Goal: Transaction & Acquisition: Purchase product/service

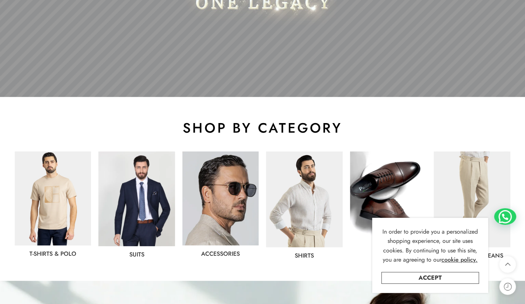
drag, startPoint x: 0, startPoint y: 0, endPoint x: 181, endPoint y: 264, distance: 319.7
click at [81, 207] on img at bounding box center [53, 198] width 76 height 94
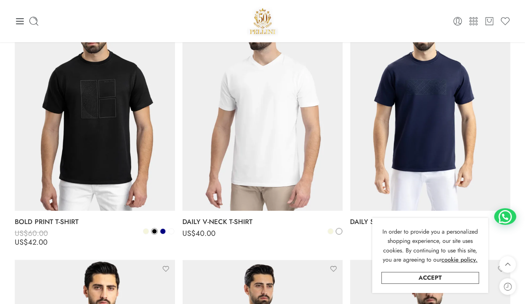
scroll to position [921, 0]
click at [434, 276] on link "Accept" at bounding box center [430, 278] width 98 height 12
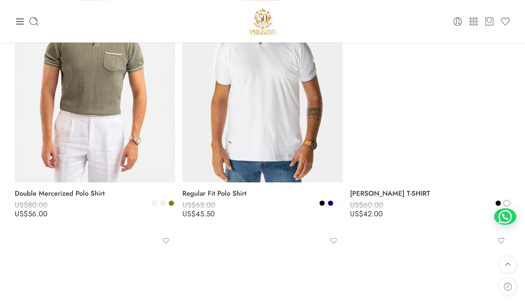
scroll to position [0, 0]
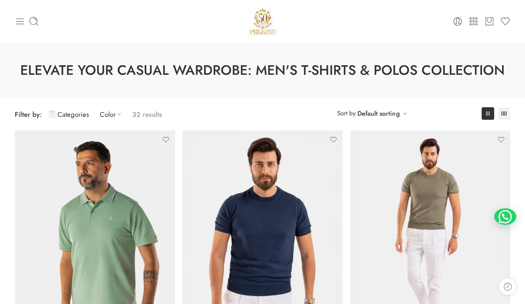
click at [15, 18] on icon at bounding box center [20, 21] width 10 height 10
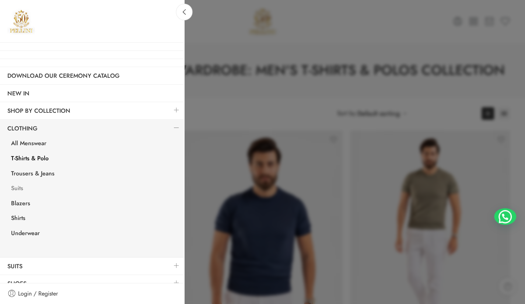
scroll to position [25, 0]
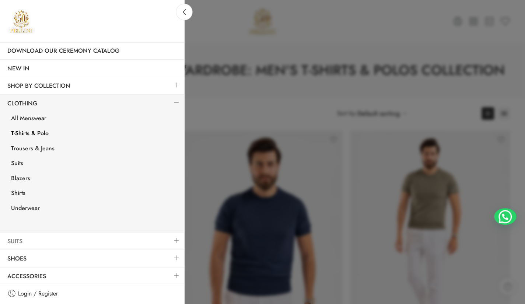
click at [75, 238] on link "Suits" at bounding box center [92, 241] width 184 height 17
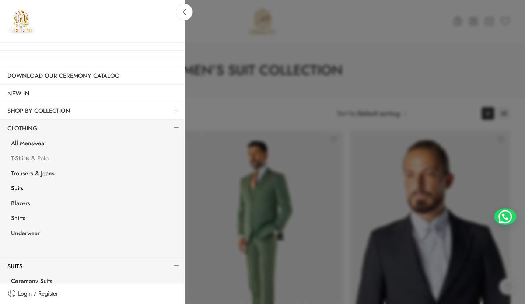
click at [43, 159] on link "T-Shirts & Polo" at bounding box center [94, 159] width 181 height 15
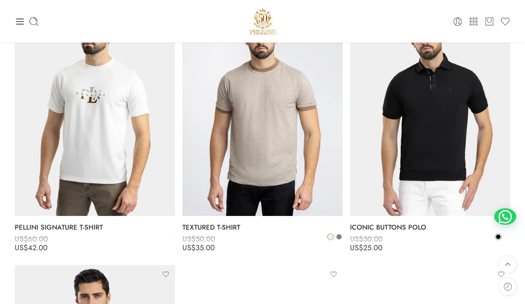
scroll to position [427, 0]
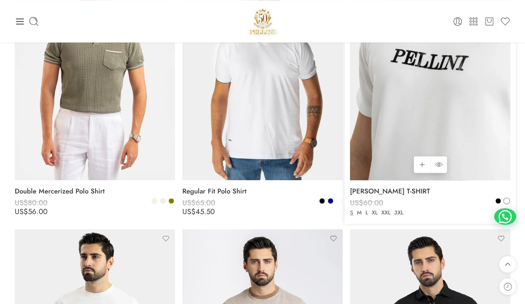
click at [425, 57] on img at bounding box center [430, 73] width 160 height 214
